Goal: Information Seeking & Learning: Learn about a topic

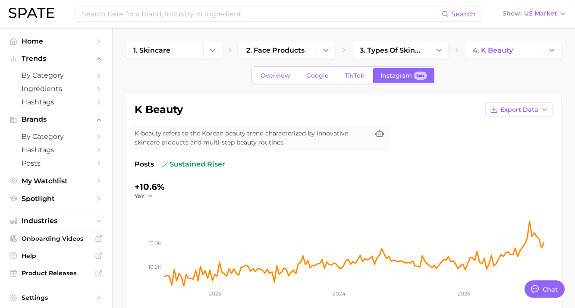
scroll to position [606, 0]
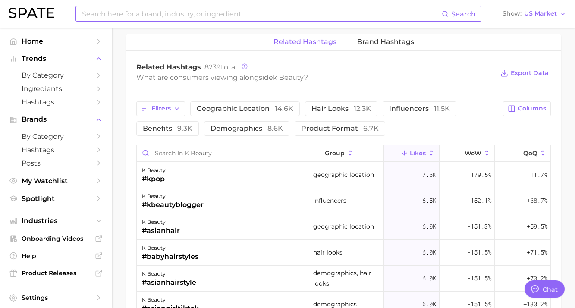
click at [332, 18] on input at bounding box center [261, 13] width 360 height 15
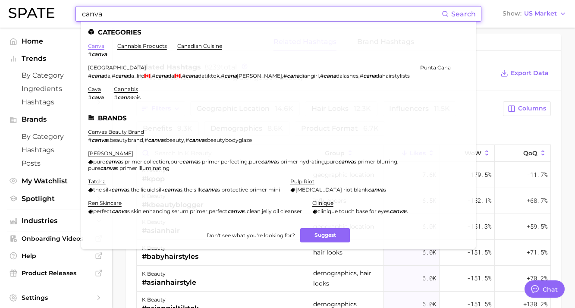
type input "canva"
click at [100, 47] on link "canva" at bounding box center [96, 46] width 16 height 6
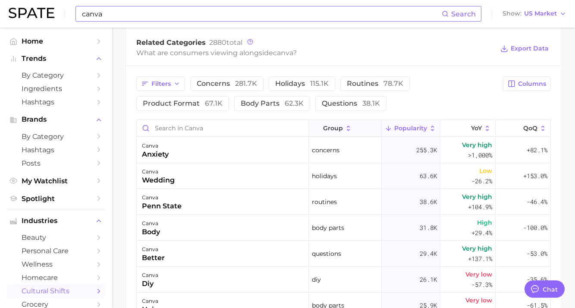
click at [348, 126] on icon at bounding box center [348, 127] width 3 height 5
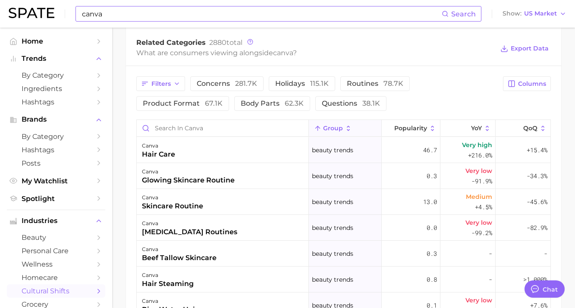
click at [349, 131] on icon at bounding box center [348, 129] width 8 height 8
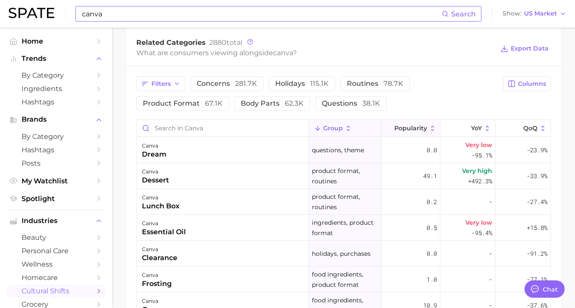
click at [434, 126] on icon at bounding box center [432, 129] width 8 height 8
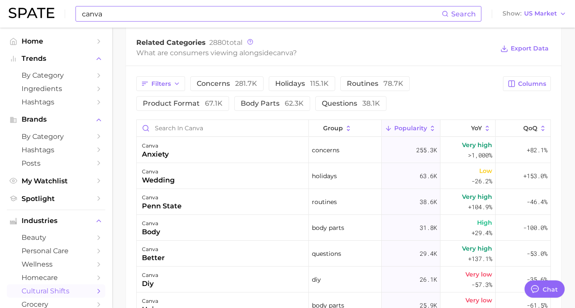
click at [441, 80] on div "Filters concerns 281.7k holidays 115.1k routines 78.7k product format 67.1k bod…" at bounding box center [316, 93] width 361 height 34
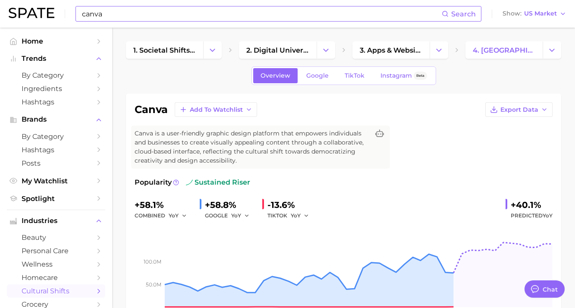
scroll to position [3, 0]
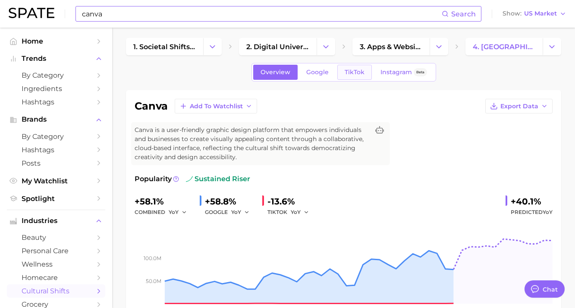
click at [352, 72] on span "TikTok" at bounding box center [354, 72] width 20 height 7
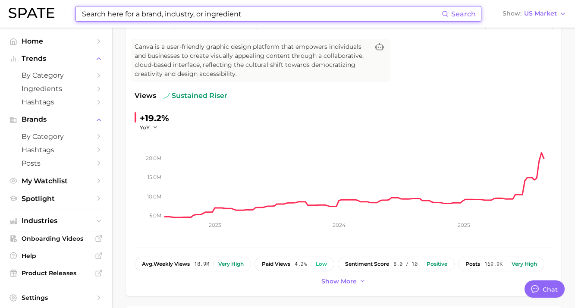
scroll to position [87, 0]
click at [153, 125] on icon "button" at bounding box center [155, 127] width 6 height 6
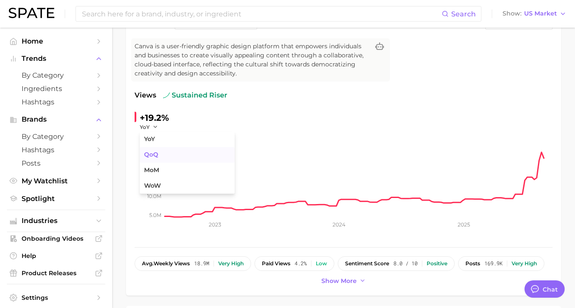
click at [154, 157] on span "QoQ" at bounding box center [151, 154] width 14 height 7
click at [157, 128] on icon "button" at bounding box center [157, 127] width 6 height 6
click at [161, 175] on button "MoM" at bounding box center [187, 170] width 95 height 16
click at [154, 125] on button "MoM" at bounding box center [151, 126] width 22 height 7
click at [162, 156] on button "QoQ" at bounding box center [187, 155] width 95 height 16
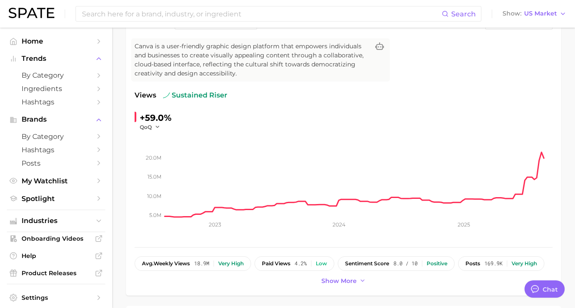
scroll to position [0, 0]
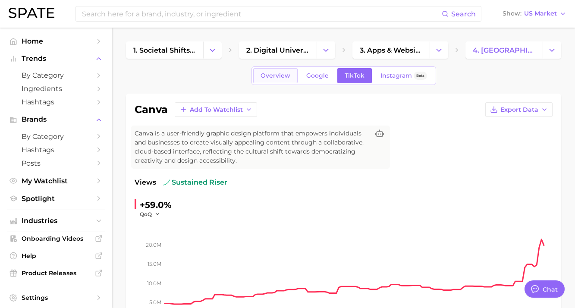
click at [270, 77] on span "Overview" at bounding box center [275, 75] width 30 height 7
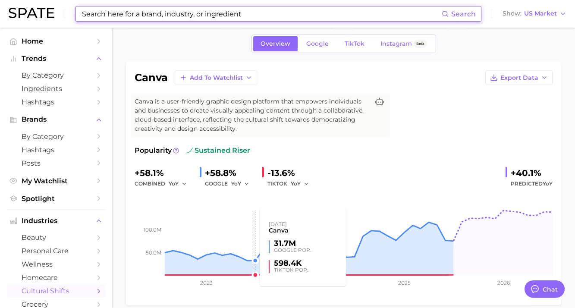
scroll to position [32, 0]
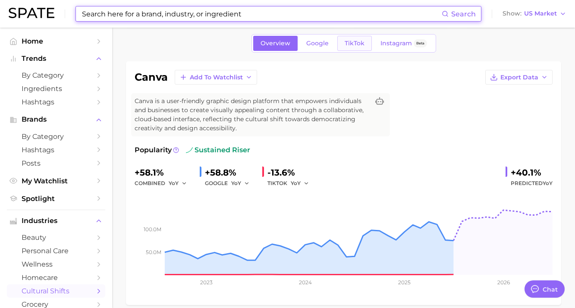
click at [350, 43] on span "TikTok" at bounding box center [354, 43] width 20 height 7
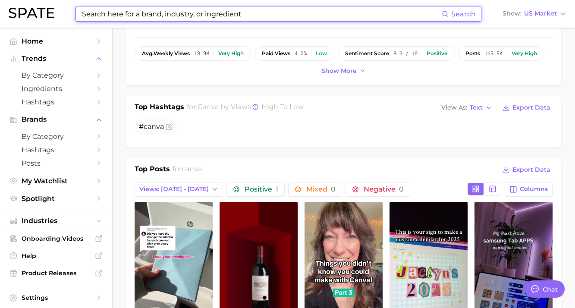
scroll to position [59, 0]
